Goal: Task Accomplishment & Management: Manage account settings

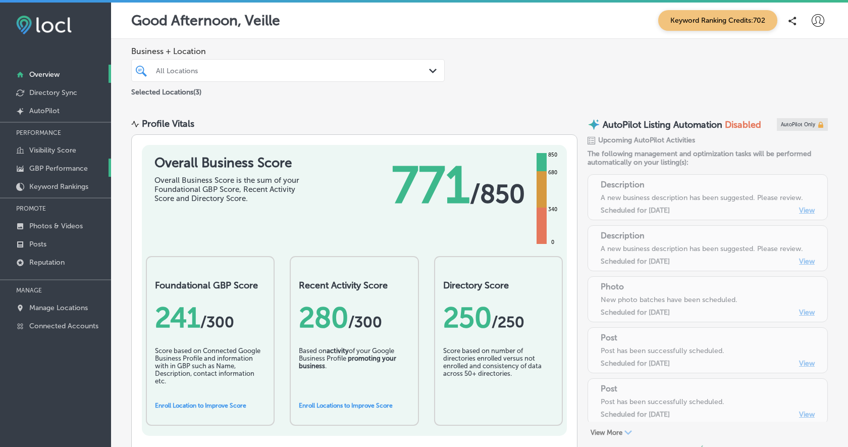
click at [65, 169] on p "GBP Performance" at bounding box center [58, 168] width 59 height 9
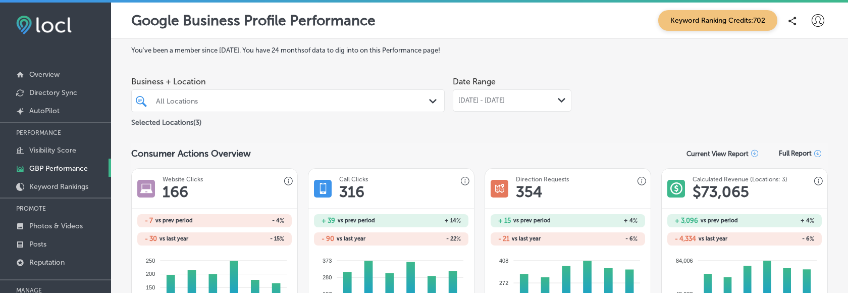
click at [505, 102] on span "[DATE] - [DATE]" at bounding box center [481, 100] width 46 height 8
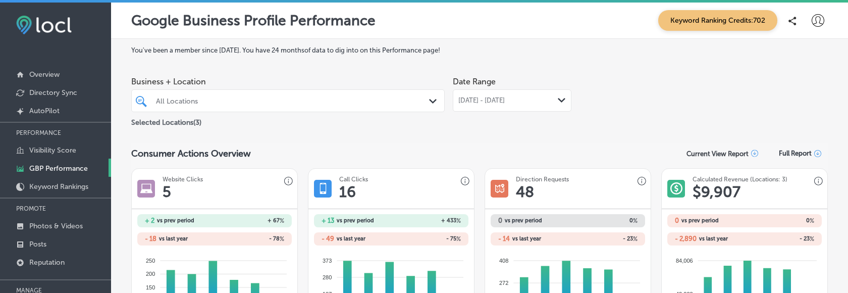
click at [505, 101] on span "[DATE] - [DATE]" at bounding box center [481, 100] width 46 height 8
click at [560, 104] on div "[DATE] - [DATE] Path Created with Sketch." at bounding box center [512, 100] width 119 height 22
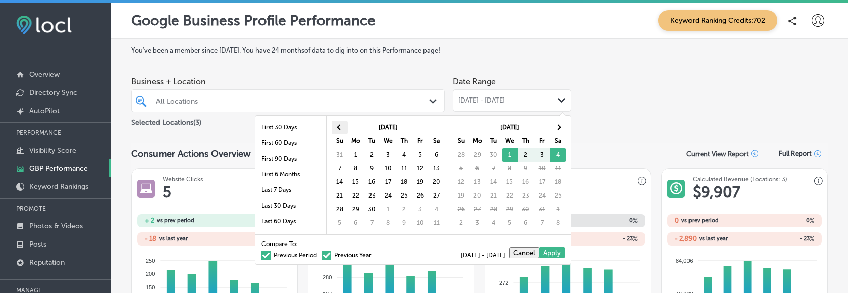
click at [343, 126] on th at bounding box center [340, 128] width 16 height 14
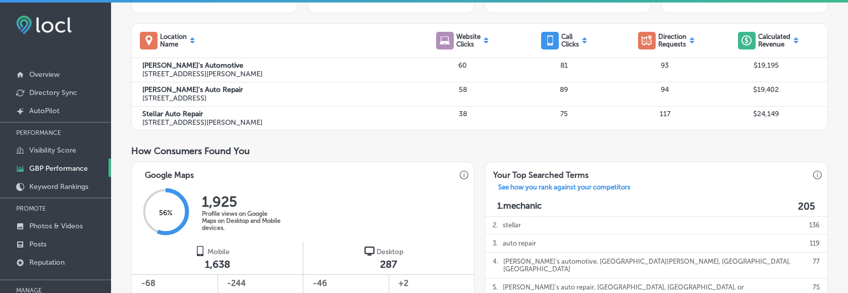
scroll to position [300, 0]
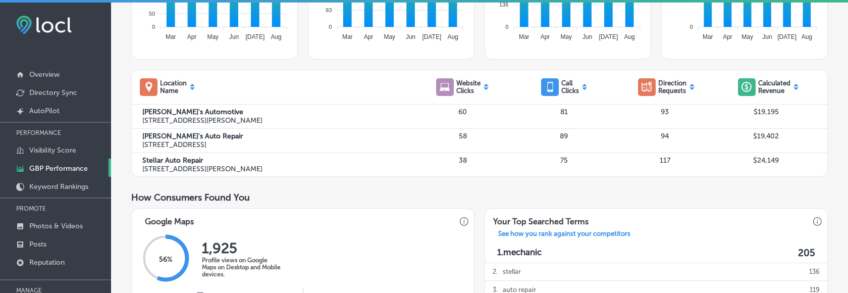
click at [499, 192] on div "How Consumers Found You" at bounding box center [479, 197] width 696 height 11
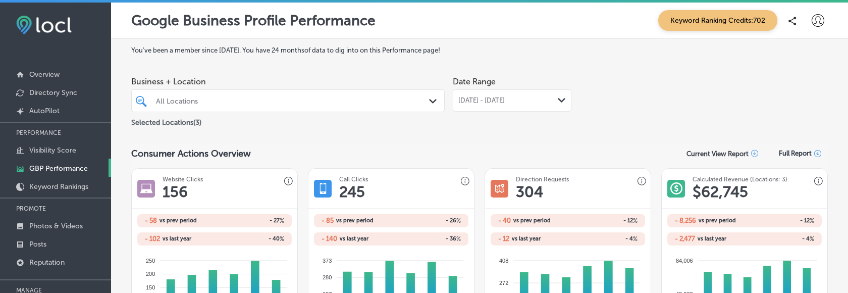
click at [499, 99] on span "[DATE] - [DATE]" at bounding box center [481, 100] width 46 height 8
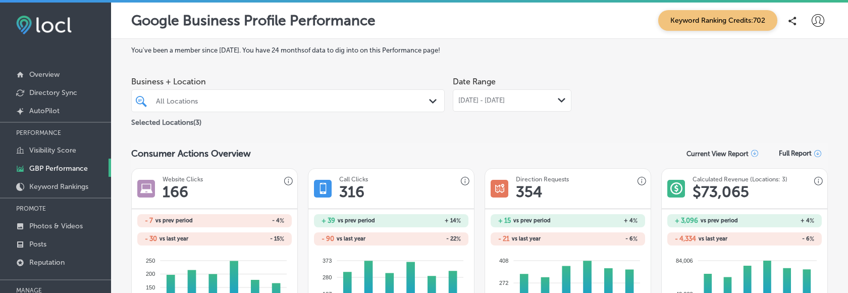
click at [816, 19] on icon at bounding box center [817, 20] width 13 height 13
click at [810, 109] on p "Log Out" at bounding box center [796, 108] width 30 height 12
